Goal: Obtain resource: Obtain resource

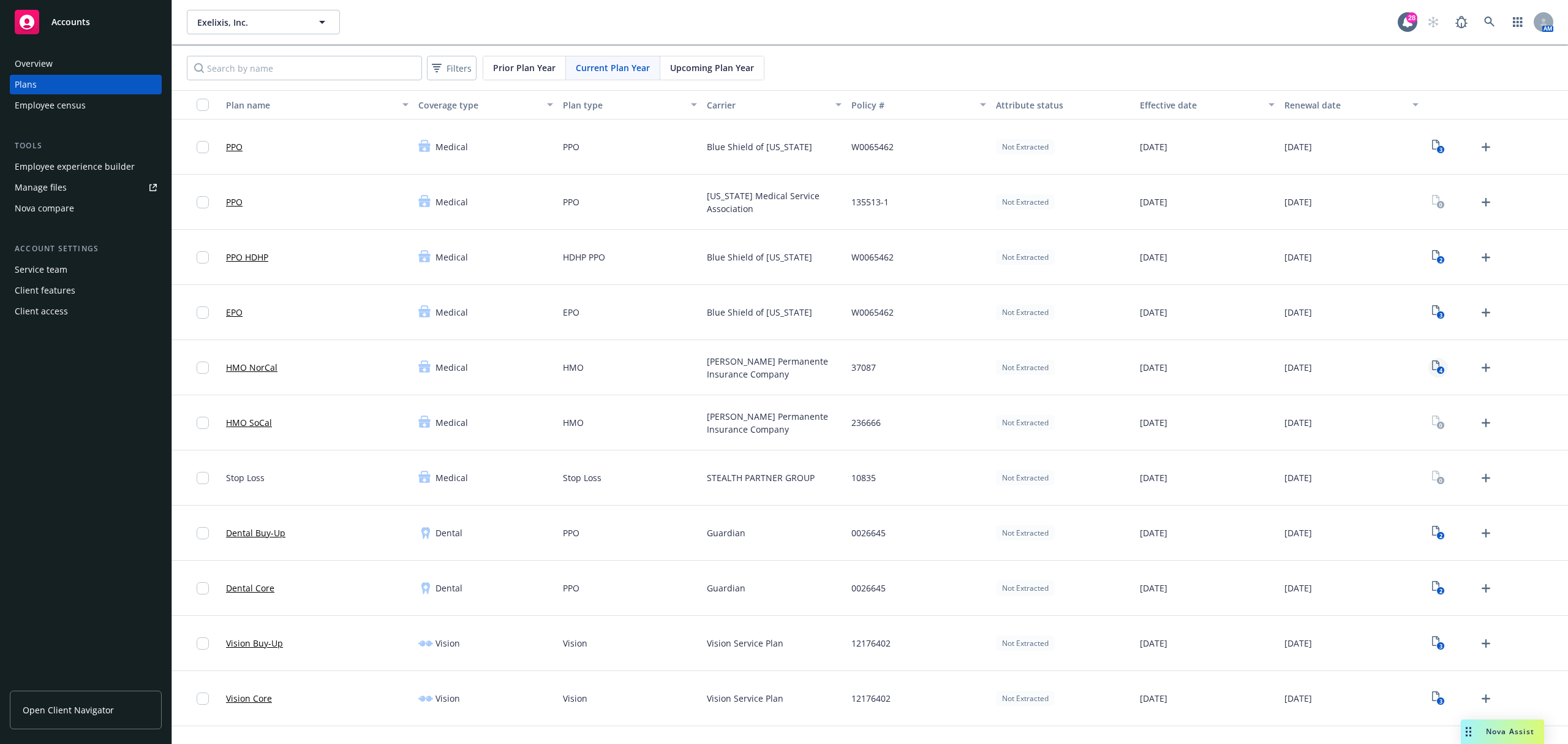
click at [1432, 370] on icon "4" at bounding box center [1438, 367] width 13 height 14
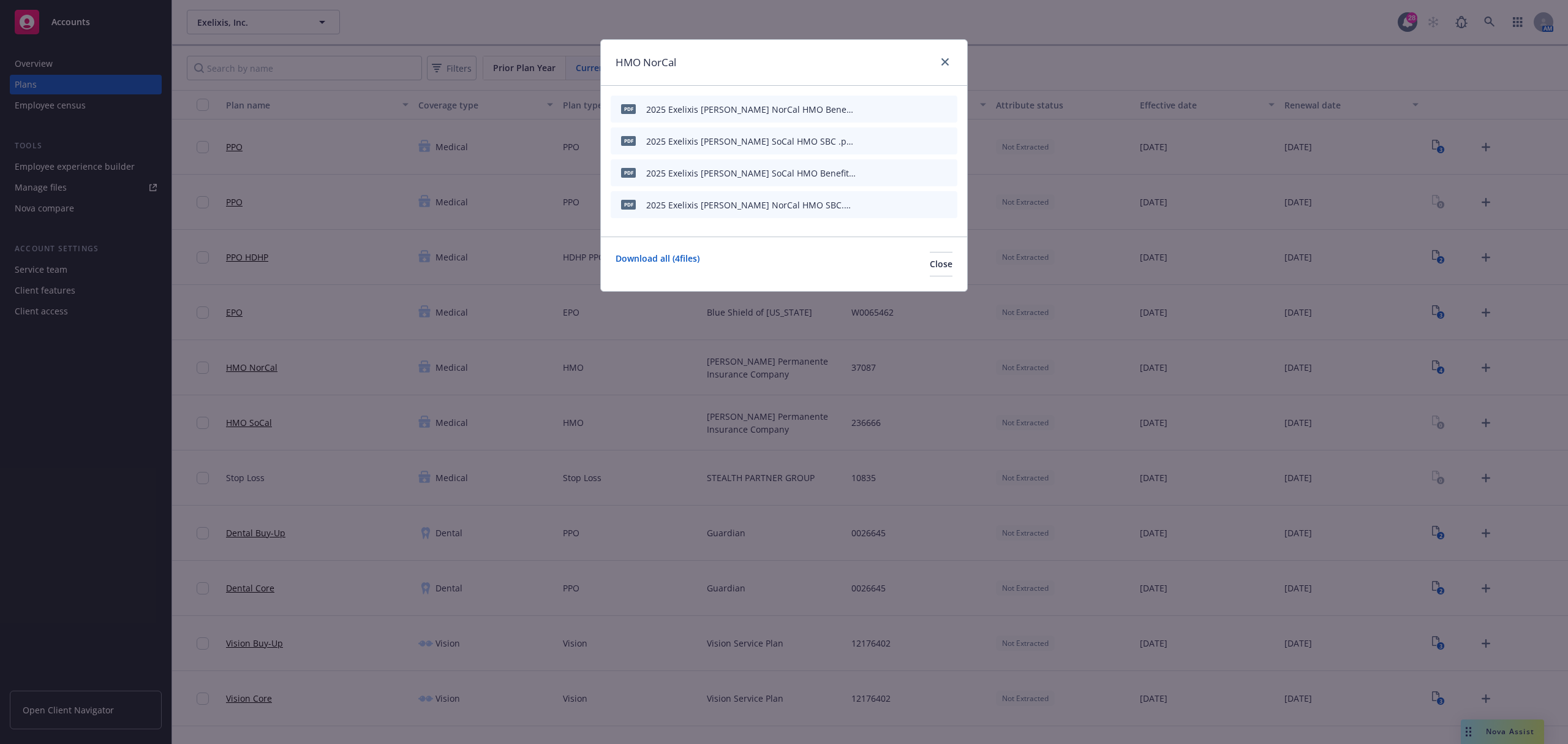
click at [925, 140] on icon "preview file" at bounding box center [926, 140] width 11 height 9
click at [931, 172] on icon "preview file" at bounding box center [926, 172] width 11 height 9
click at [929, 174] on icon "preview file" at bounding box center [926, 172] width 11 height 9
